Goal: Task Accomplishment & Management: Manage account settings

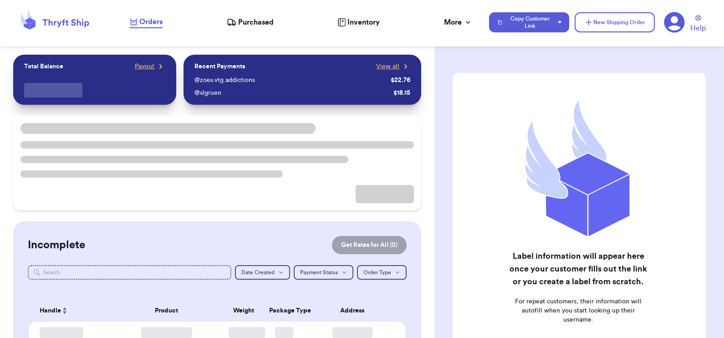
checkbox input "false"
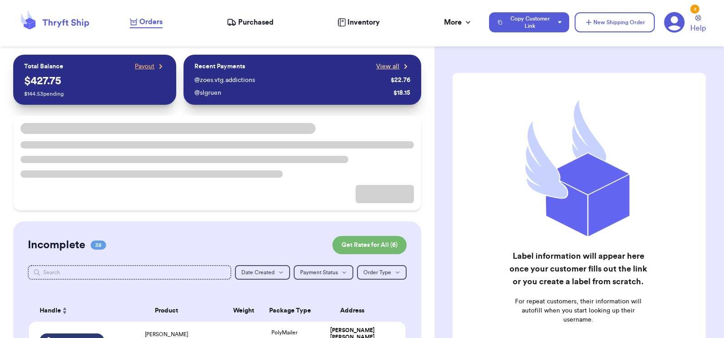
click at [383, 70] on span "View all" at bounding box center [387, 66] width 23 height 9
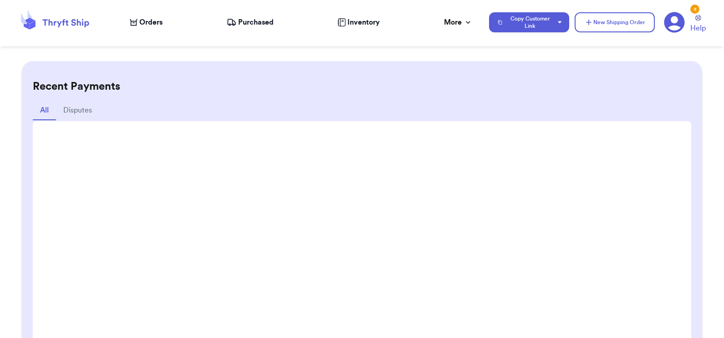
scroll to position [75, 0]
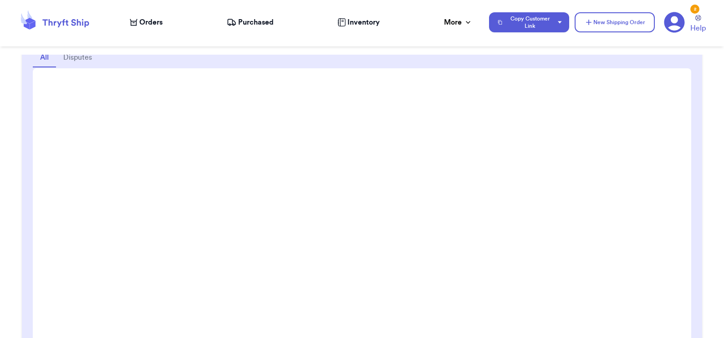
scroll to position [113, 0]
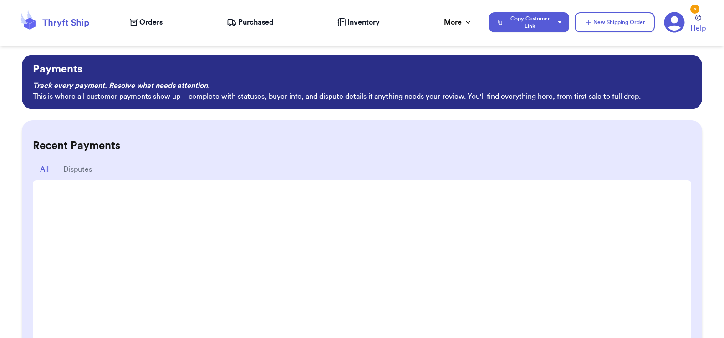
scroll to position [90, 0]
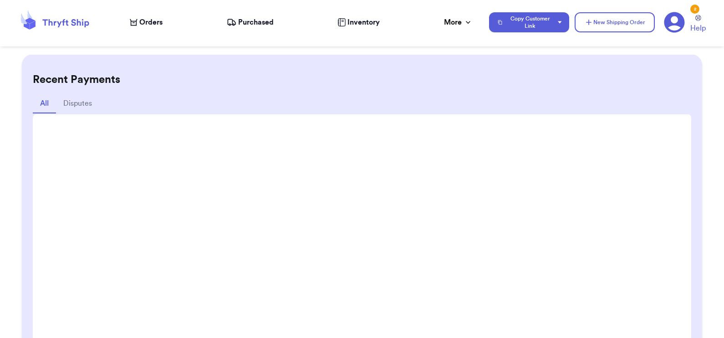
scroll to position [95, 0]
